Goal: Task Accomplishment & Management: Use online tool/utility

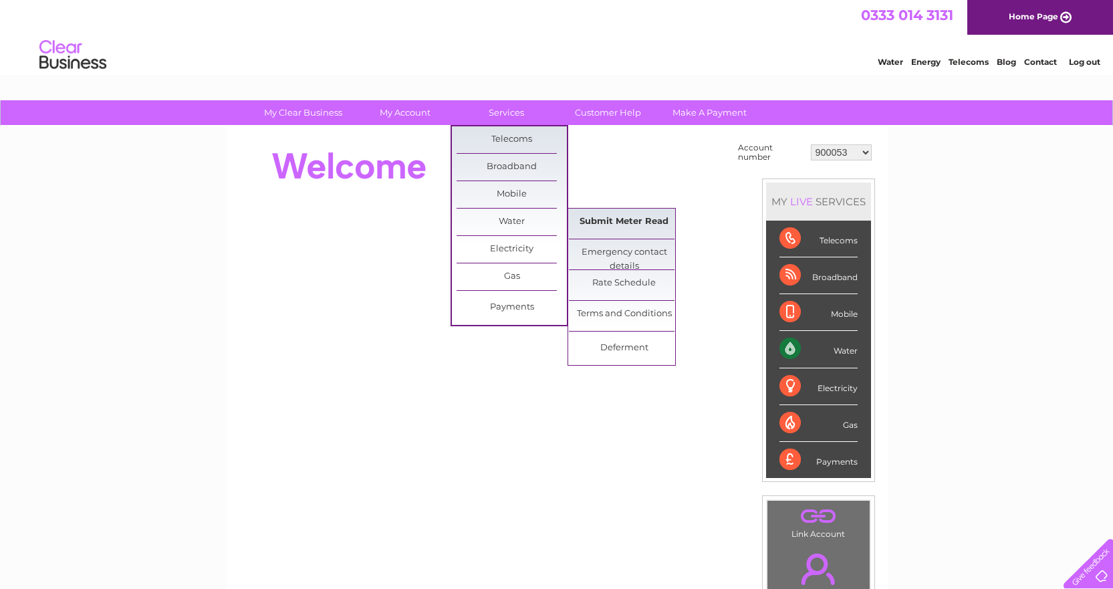
click at [592, 217] on link "Submit Meter Read" at bounding box center [624, 222] width 110 height 27
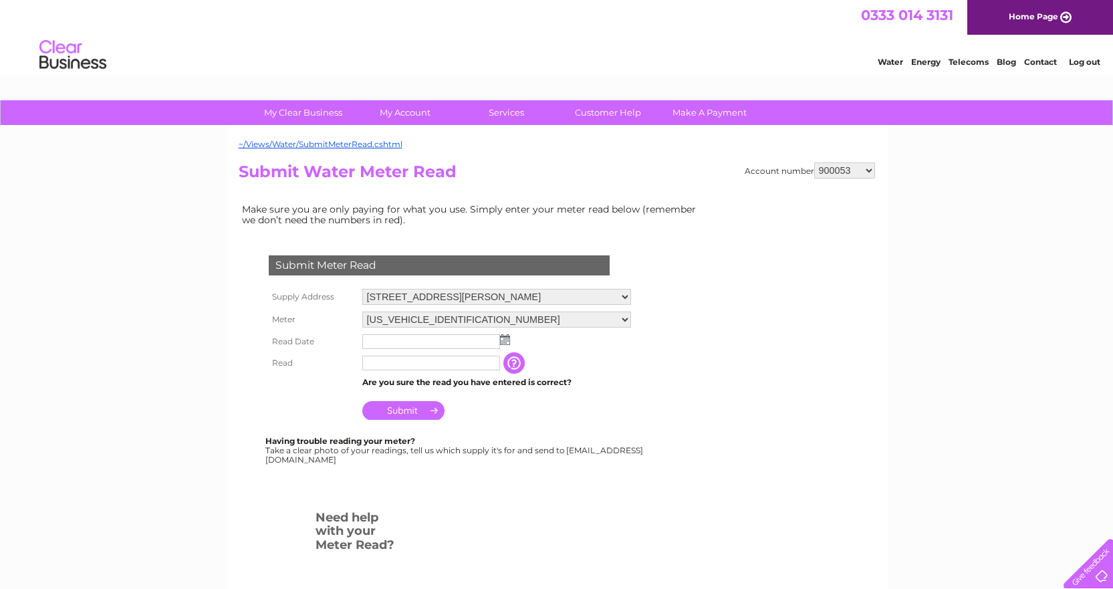
click at [506, 340] on img at bounding box center [505, 339] width 10 height 11
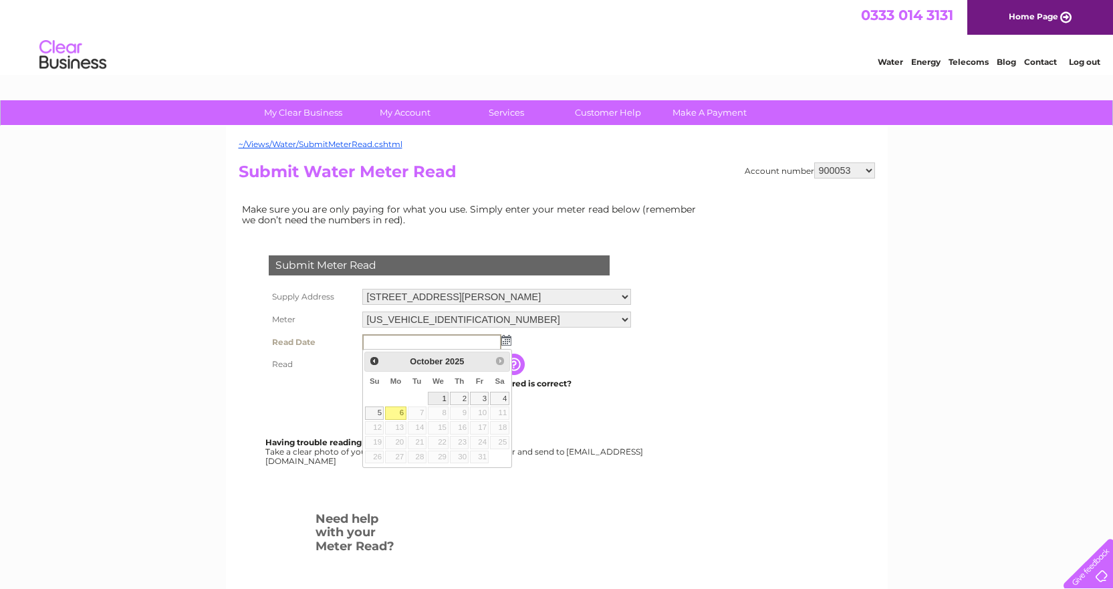
click at [433, 394] on link "1" at bounding box center [438, 398] width 21 height 13
type input "2025/10/01"
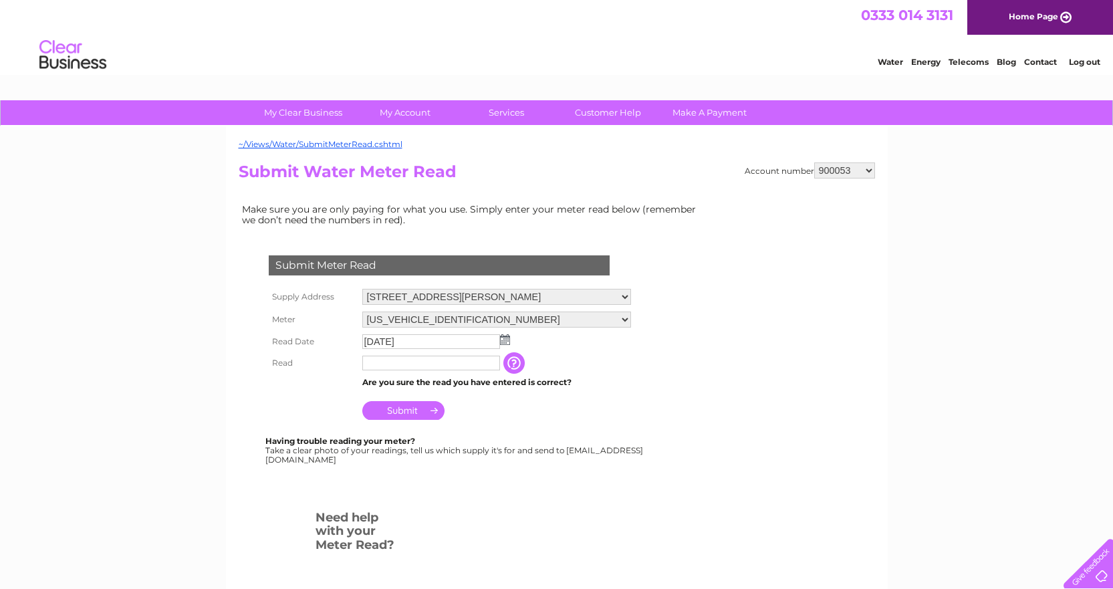
click at [395, 370] on input "text" at bounding box center [431, 363] width 138 height 15
type input "1674"
click at [415, 412] on input "Submit" at bounding box center [403, 412] width 82 height 19
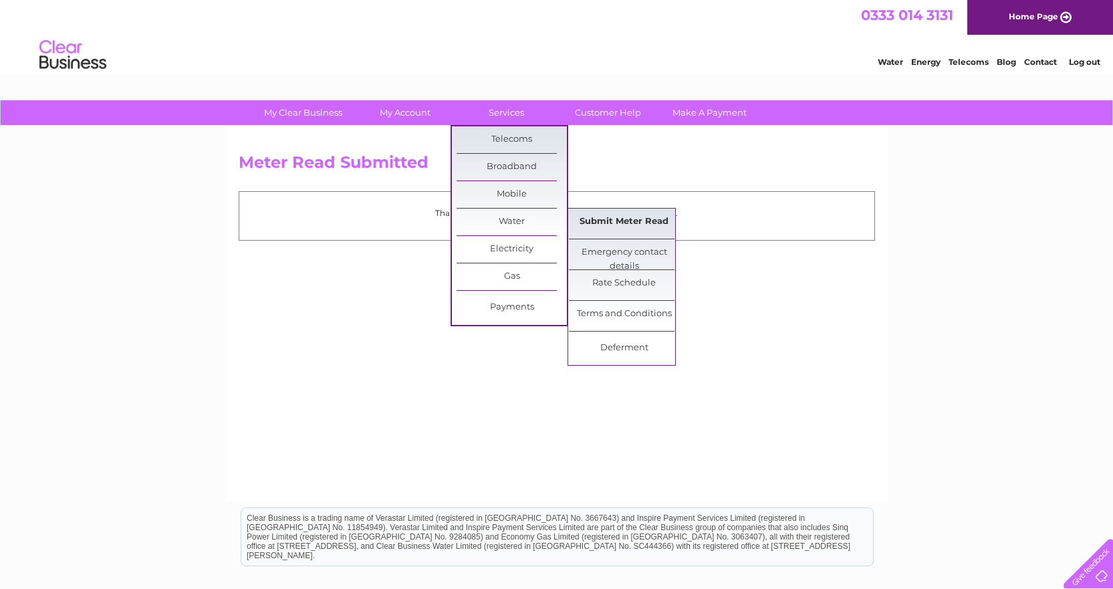
click at [626, 217] on link "Submit Meter Read" at bounding box center [624, 222] width 110 height 27
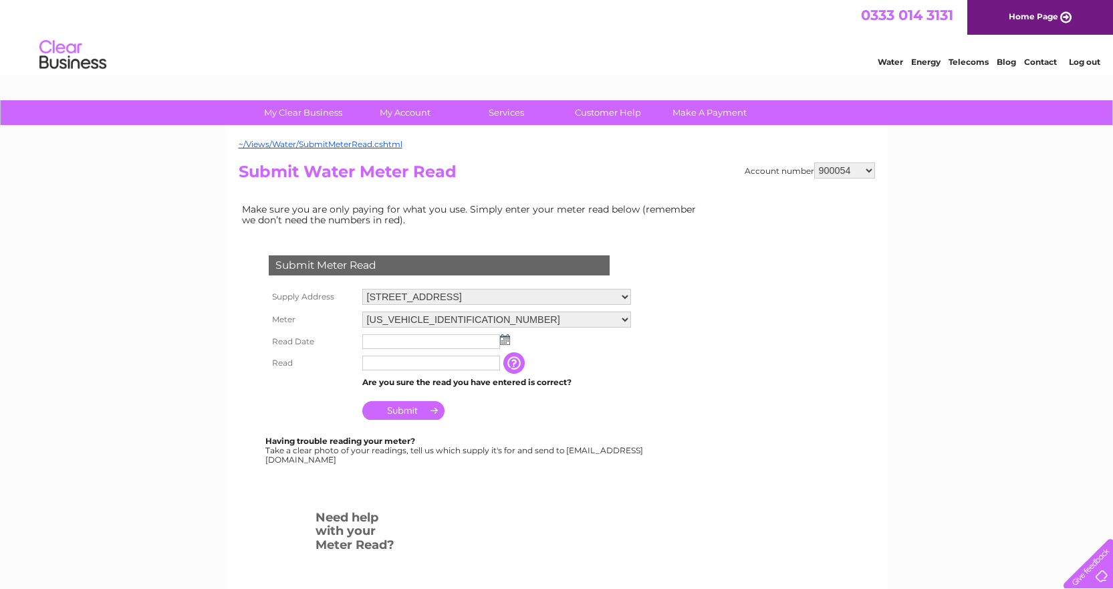
click at [401, 295] on select "Rosies, 3 Princes Street, Falkirk, FK1 1LS City Night Club, Princes Street, Fal…" at bounding box center [496, 297] width 269 height 16
select select "496038"
click at [362, 289] on select "Rosies, 3 Princes Street, Falkirk, FK1 1LS City Night Club, Princes Street, Fal…" at bounding box center [496, 297] width 269 height 17
click at [508, 346] on td at bounding box center [496, 341] width 275 height 21
click at [507, 344] on img at bounding box center [505, 339] width 10 height 11
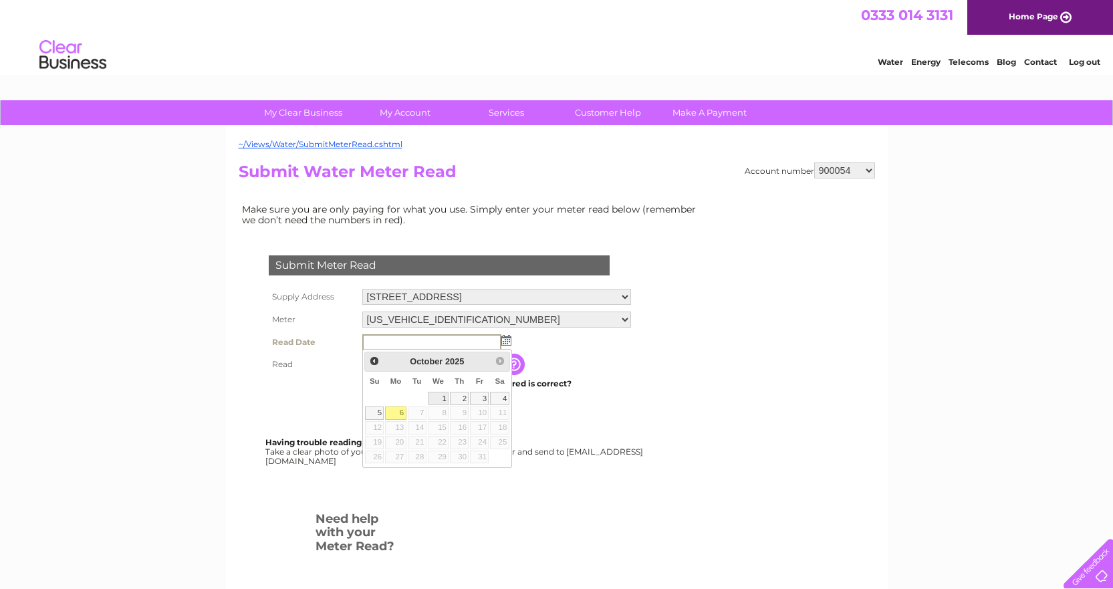
click at [441, 401] on link "1" at bounding box center [438, 398] width 21 height 13
type input "2025/10/01"
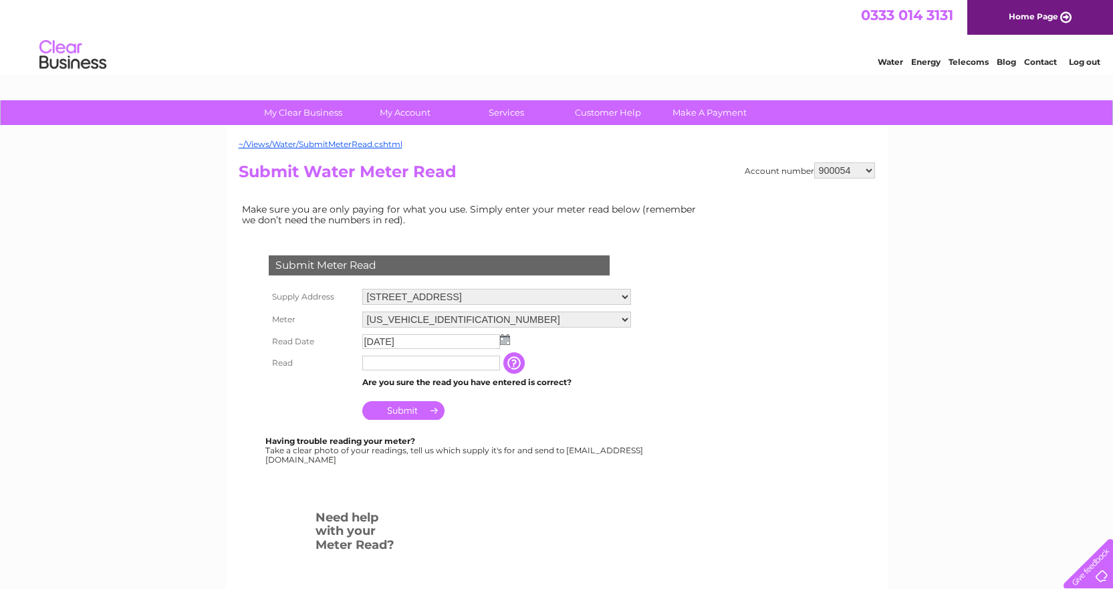
click at [432, 377] on td "Are you sure the read you have entered is correct?" at bounding box center [496, 382] width 275 height 17
click at [427, 371] on td at bounding box center [431, 362] width 144 height 21
click at [425, 368] on input "text" at bounding box center [431, 364] width 139 height 16
type input "19831"
click at [394, 415] on input "Submit" at bounding box center [403, 412] width 82 height 19
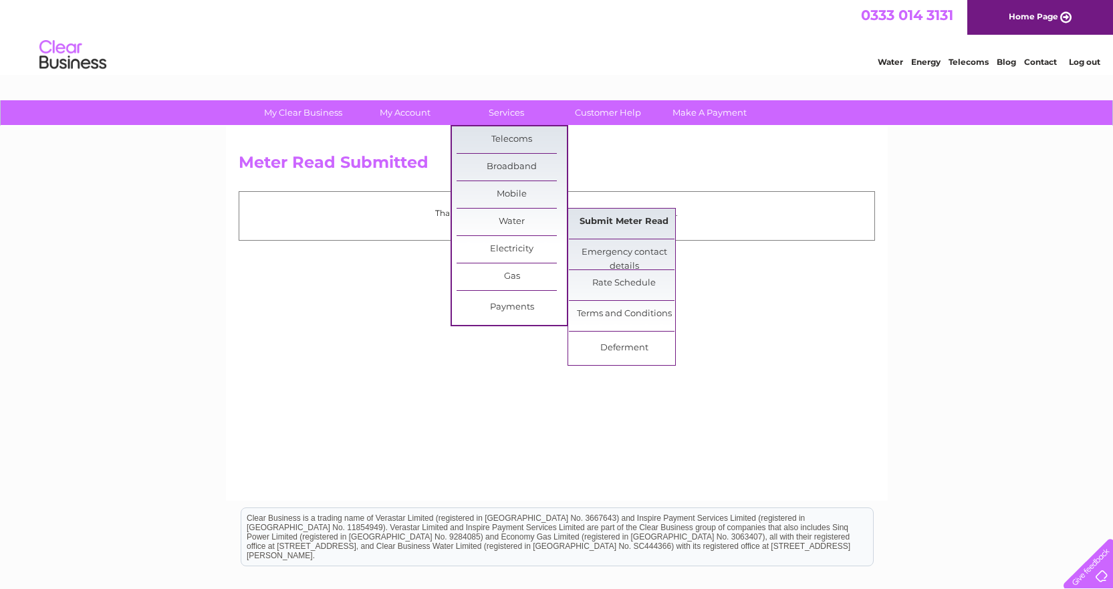
click at [636, 215] on link "Submit Meter Read" at bounding box center [624, 222] width 110 height 27
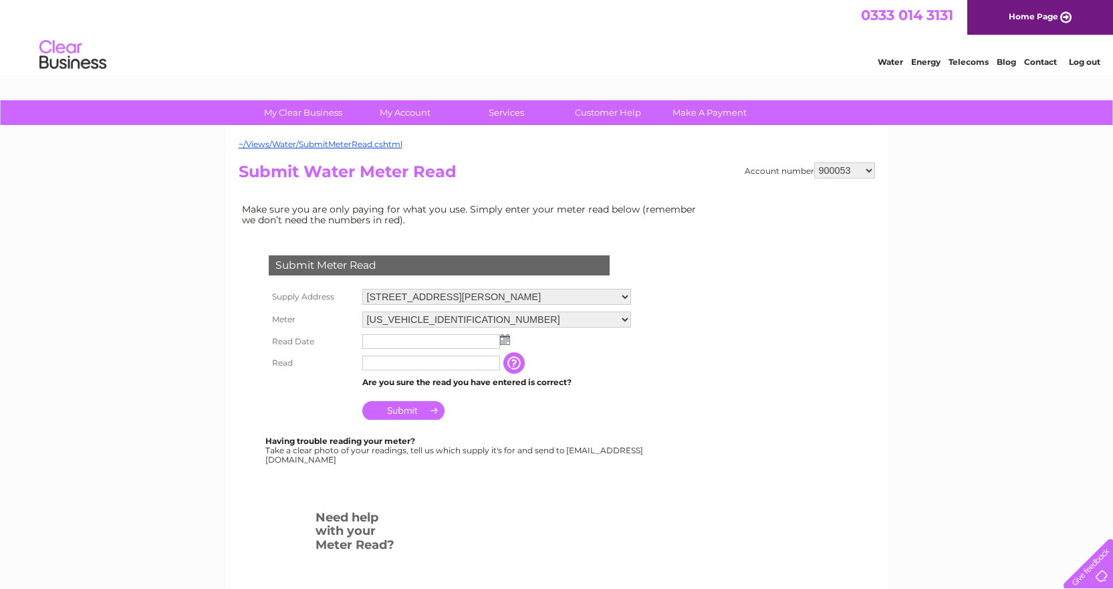
click at [859, 174] on select "900053 900054 900103 1133835 1139050 30293097" at bounding box center [844, 170] width 61 height 16
select select "30293097"
click at [814, 162] on select "900053 900054 900103 1133835 1139050 30293097" at bounding box center [844, 170] width 61 height 16
click at [510, 340] on td at bounding box center [496, 341] width 275 height 21
click at [504, 346] on td at bounding box center [496, 341] width 275 height 21
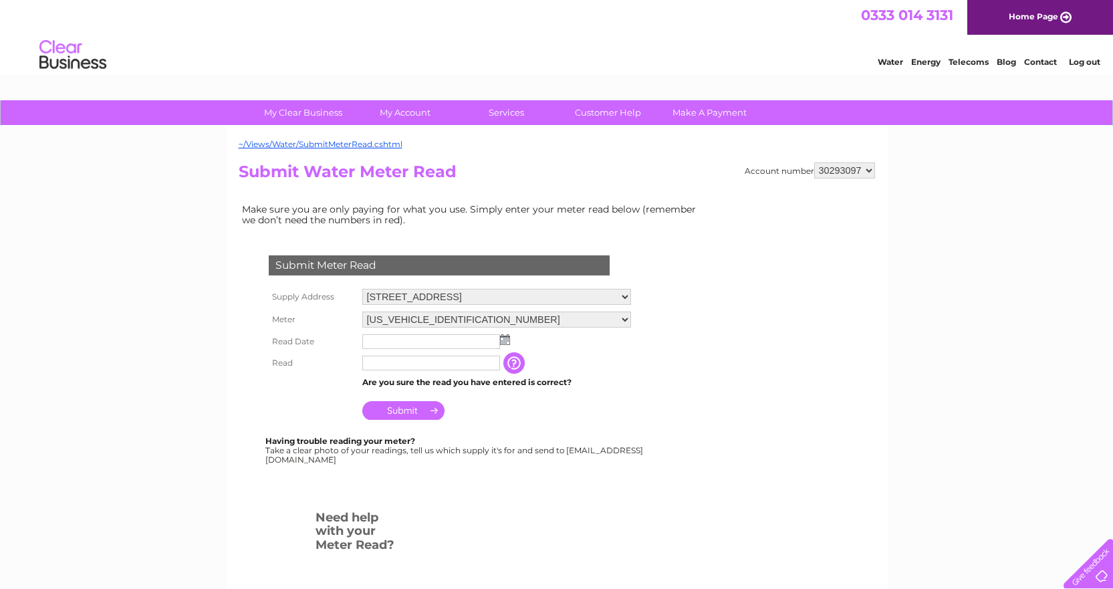
click at [505, 344] on img at bounding box center [505, 339] width 10 height 11
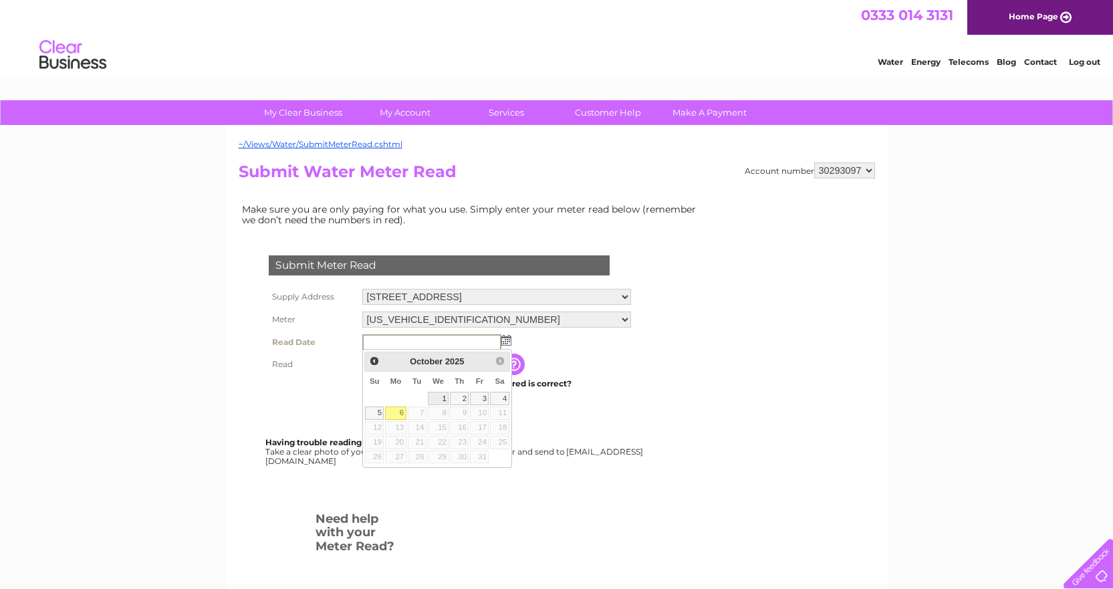
click at [446, 393] on link "1" at bounding box center [438, 398] width 21 height 13
type input "2025/10/01"
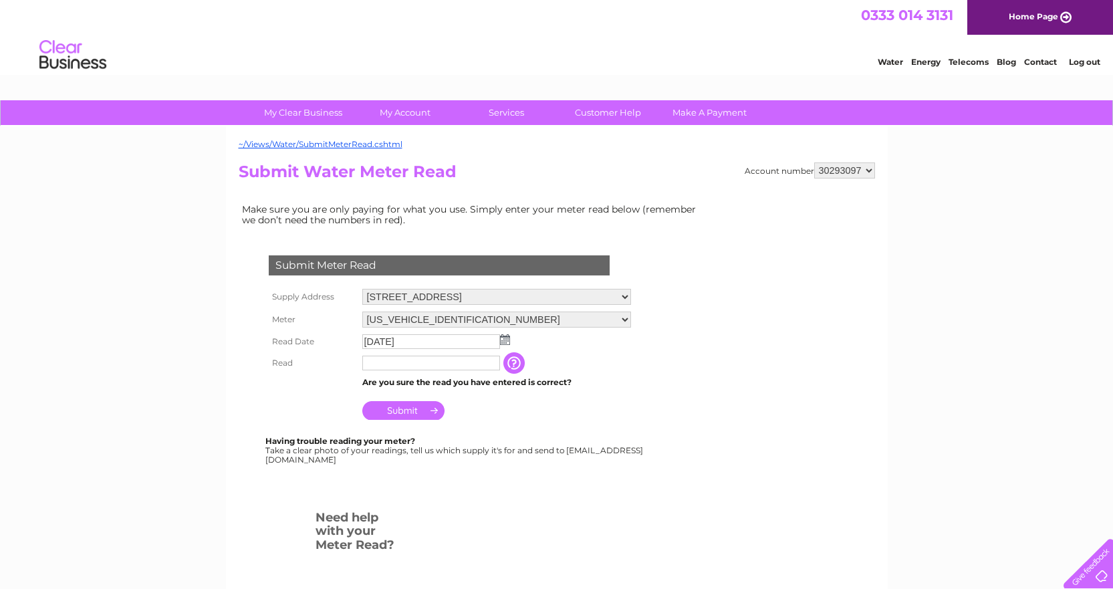
click at [390, 369] on input "text" at bounding box center [431, 363] width 138 height 15
type input "53246"
click at [411, 416] on input "Submit" at bounding box center [403, 412] width 82 height 19
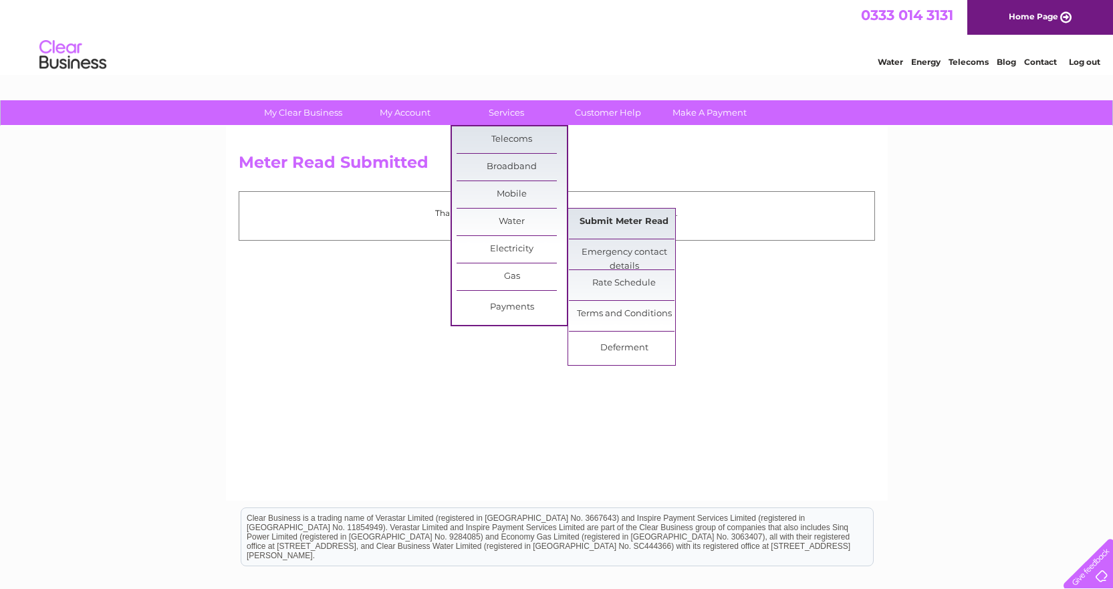
click at [597, 216] on link "Submit Meter Read" at bounding box center [624, 222] width 110 height 27
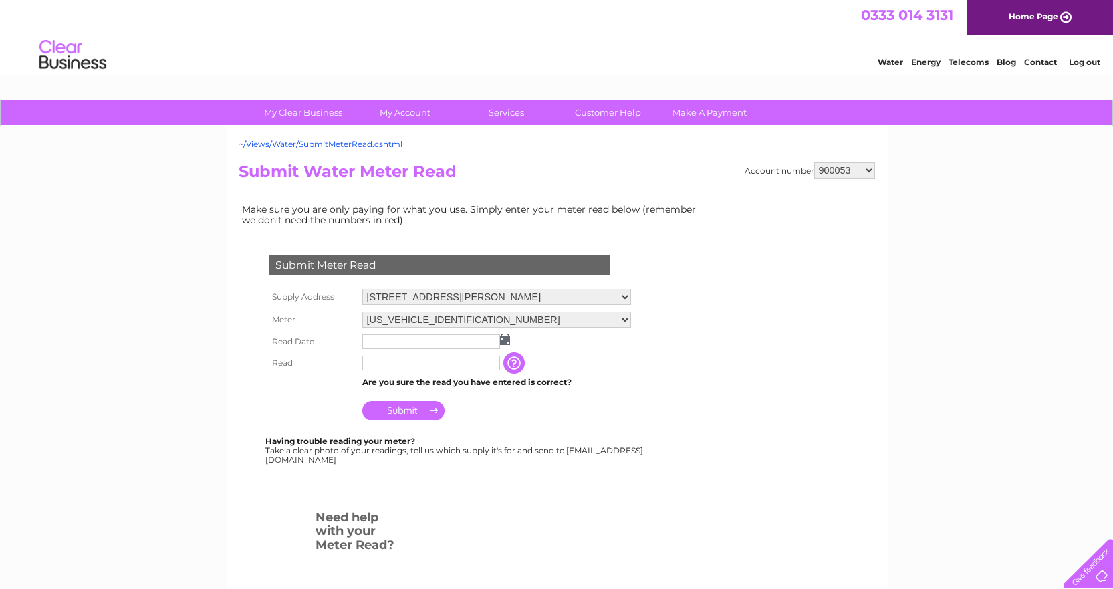
click at [859, 170] on select "900053 900054 900103 1133835 1139050 30293097" at bounding box center [844, 170] width 61 height 16
select select "1133835"
click at [814, 162] on select "900053 900054 900103 1133835 1139050 30293097" at bounding box center [844, 170] width 61 height 16
click at [504, 344] on img at bounding box center [505, 339] width 10 height 11
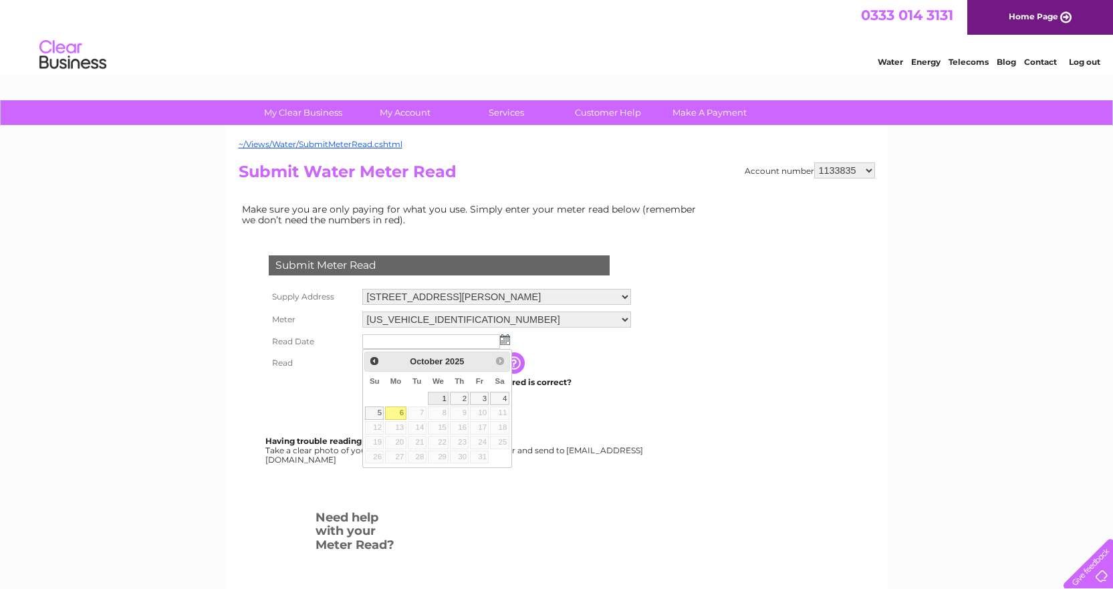
click at [436, 399] on link "1" at bounding box center [438, 398] width 21 height 13
type input "2025/10/01"
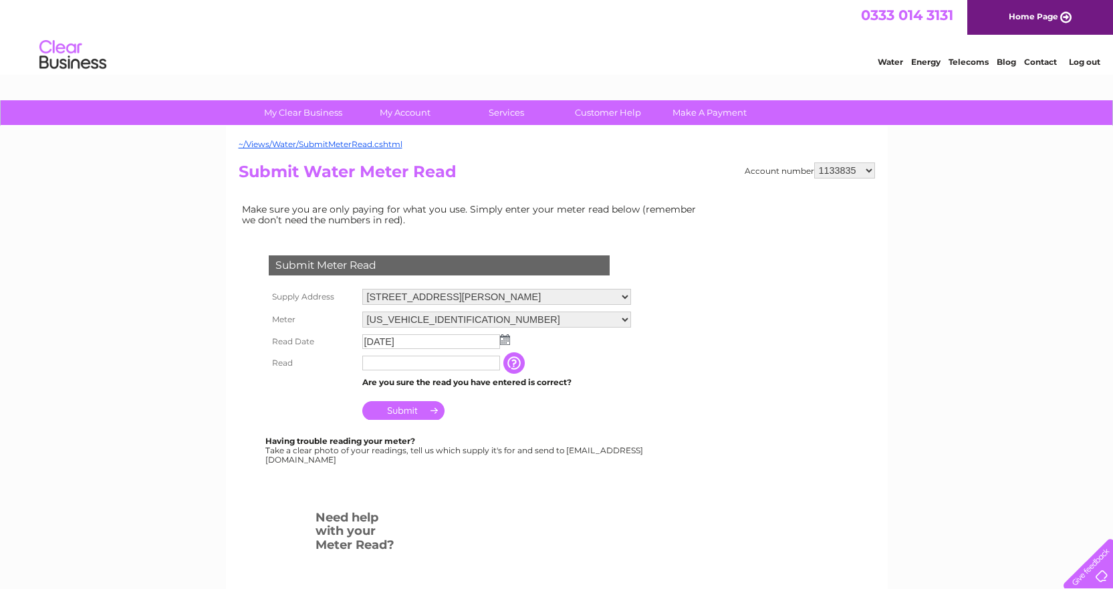
click at [441, 298] on select "29-35 Bruce Street, Dunfermline, KY12 7AG 3 High Street, Dumbarton, G82 1NB 52-…" at bounding box center [496, 297] width 269 height 16
click at [441, 298] on select "29-35 Bruce Street, Dunfermline, KY12 7AG 3 High Street, Dumbarton, G82 1NB 52-…" at bounding box center [496, 297] width 269 height 17
click at [416, 364] on input "text" at bounding box center [431, 364] width 138 height 15
type input "21915"
click at [406, 397] on td "Submit" at bounding box center [497, 409] width 277 height 32
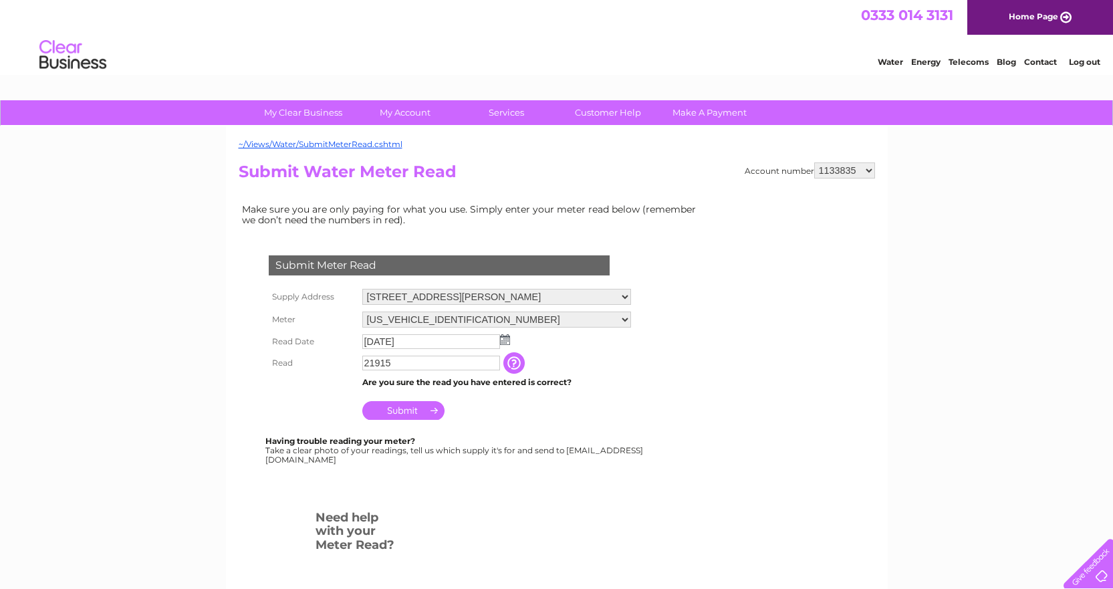
click at [403, 403] on input "Submit" at bounding box center [403, 410] width 82 height 19
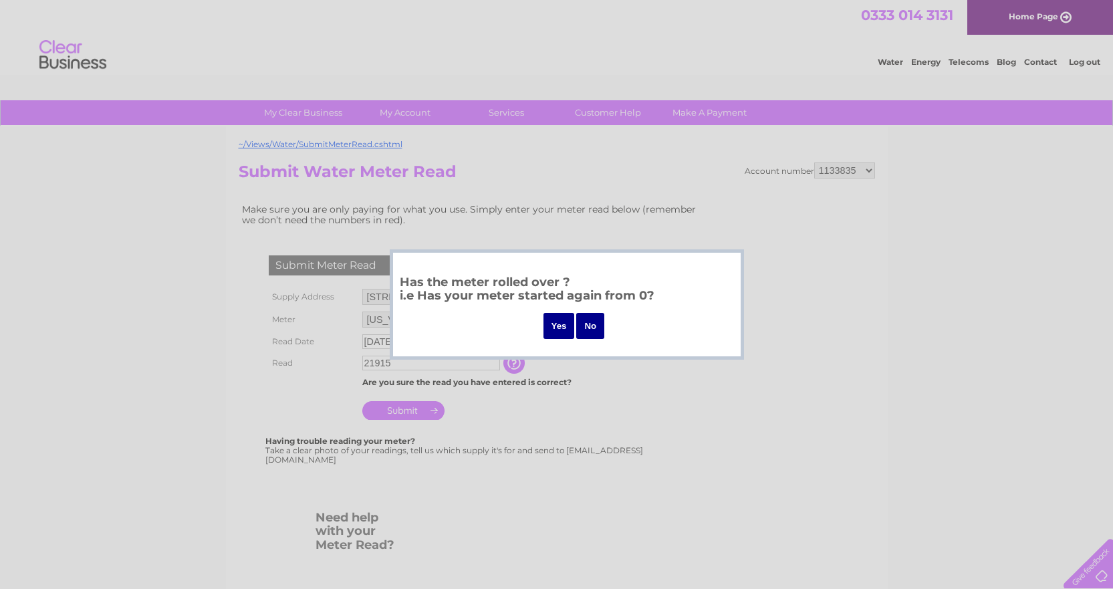
click at [592, 324] on input "No" at bounding box center [590, 326] width 28 height 26
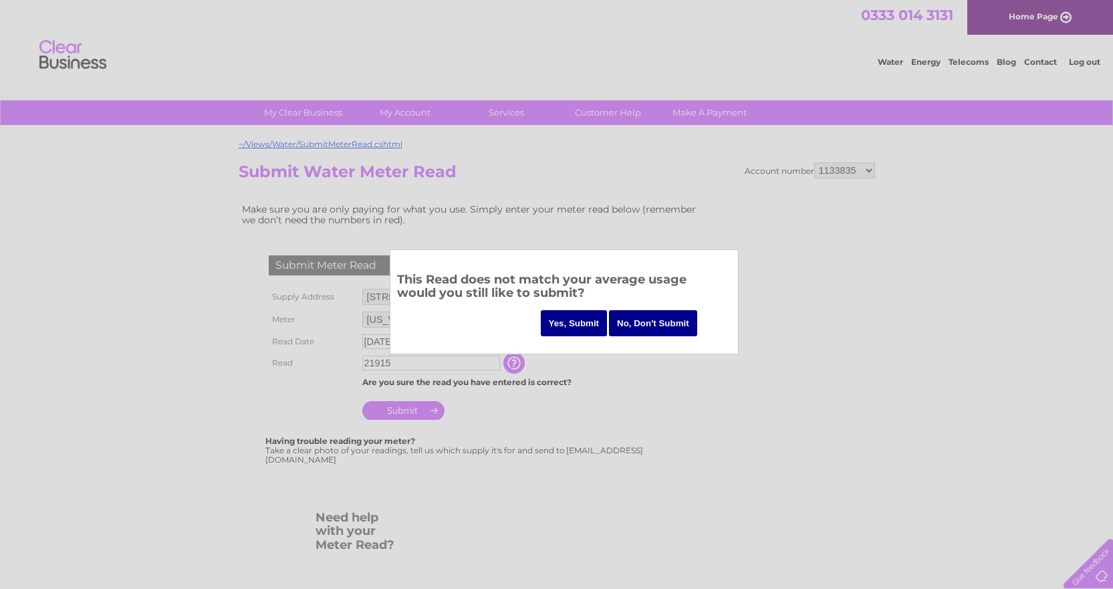
click at [592, 324] on input "Yes, Submit" at bounding box center [574, 323] width 67 height 26
